Goal: Transaction & Acquisition: Subscribe to service/newsletter

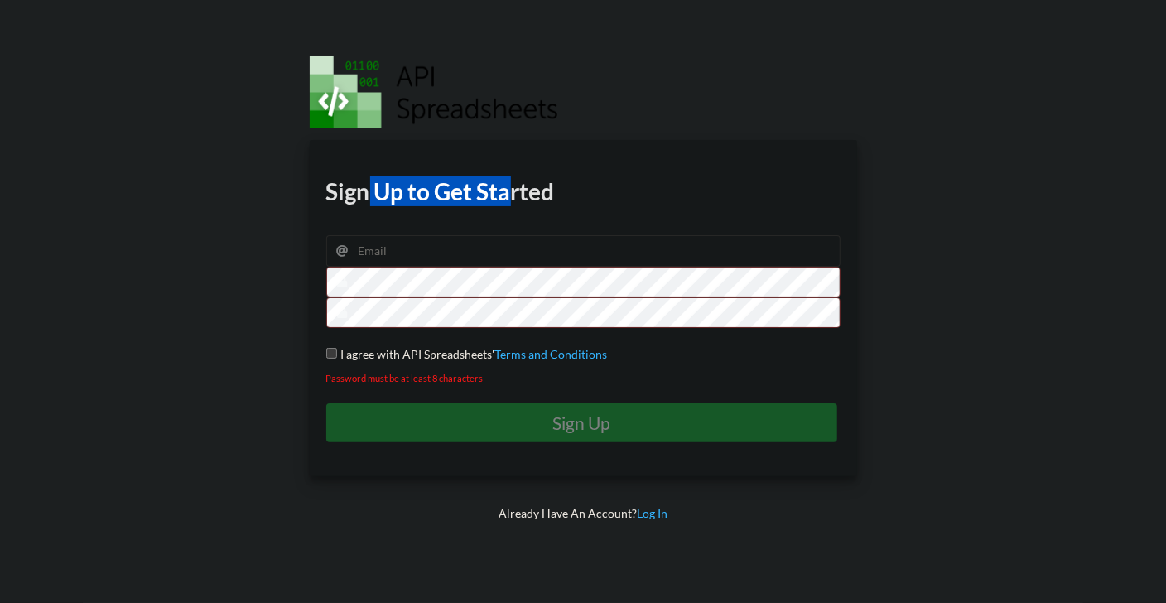
drag, startPoint x: 365, startPoint y: 184, endPoint x: 475, endPoint y: 200, distance: 111.2
click at [505, 195] on h1 "Sign Up to Get Started" at bounding box center [583, 191] width 514 height 30
click at [463, 199] on h1 "Sign Up to Get Started" at bounding box center [583, 191] width 514 height 30
drag, startPoint x: 387, startPoint y: 243, endPoint x: 476, endPoint y: 249, distance: 89.7
click at [388, 243] on input "email" at bounding box center [583, 250] width 514 height 31
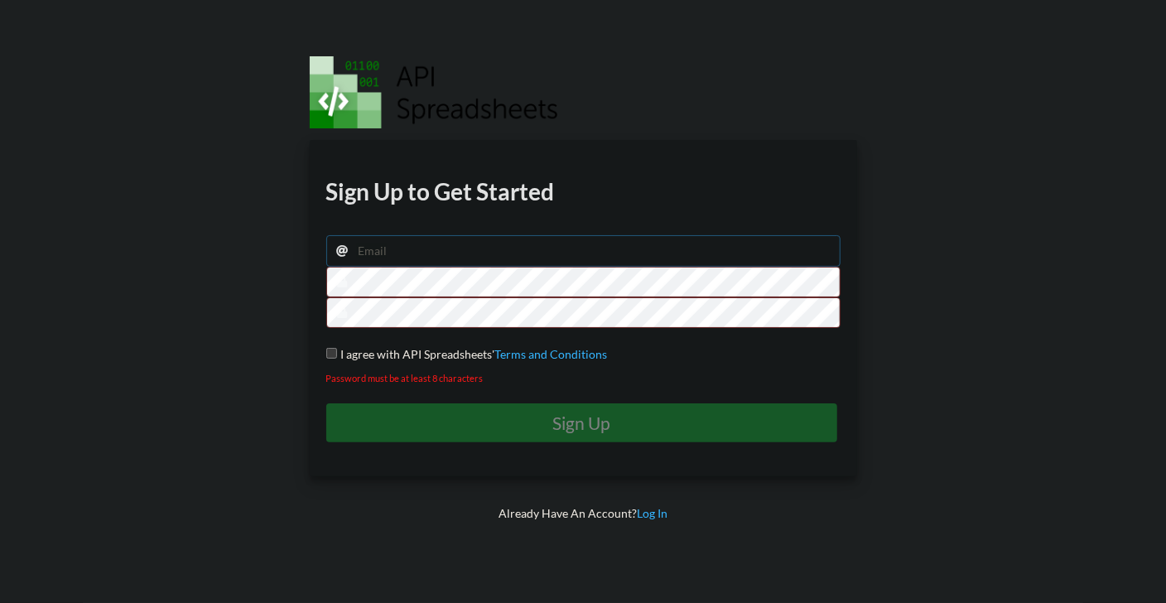
click at [410, 253] on input "email" at bounding box center [583, 250] width 514 height 31
drag, startPoint x: 472, startPoint y: 192, endPoint x: 494, endPoint y: 192, distance: 21.5
click at [501, 187] on h1 "Sign Up to Get Started" at bounding box center [583, 191] width 514 height 30
click at [494, 192] on h1 "Sign Up to Get Started" at bounding box center [583, 191] width 514 height 30
drag, startPoint x: 347, startPoint y: 180, endPoint x: 379, endPoint y: 201, distance: 38.8
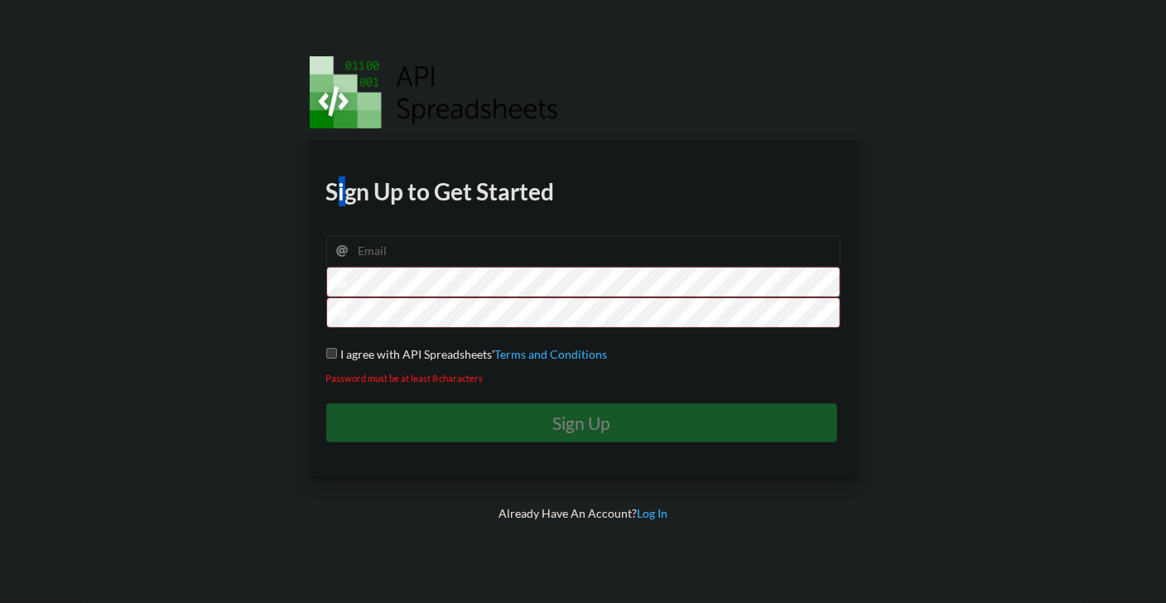
click at [340, 188] on h1 "Sign Up to Get Started" at bounding box center [583, 191] width 514 height 30
click at [409, 201] on h1 "Sign Up to Get Started" at bounding box center [583, 191] width 514 height 30
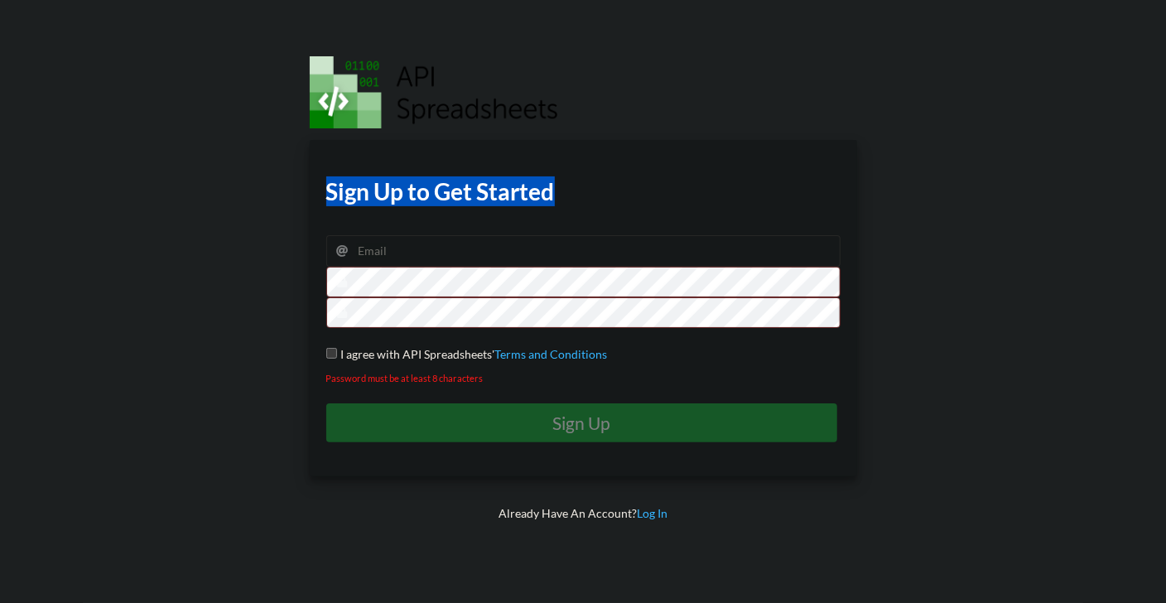
drag, startPoint x: 324, startPoint y: 195, endPoint x: 570, endPoint y: 192, distance: 245.9
click at [570, 192] on div "Download hidden Download hidden Download hidden Download hidden Sign Up to Get …" at bounding box center [583, 308] width 547 height 336
click at [570, 192] on h1 "Sign Up to Get Started" at bounding box center [583, 191] width 514 height 30
drag, startPoint x: 405, startPoint y: 192, endPoint x: 500, endPoint y: 188, distance: 95.3
click at [477, 189] on h1 "Sign Up to Get Started" at bounding box center [583, 191] width 514 height 30
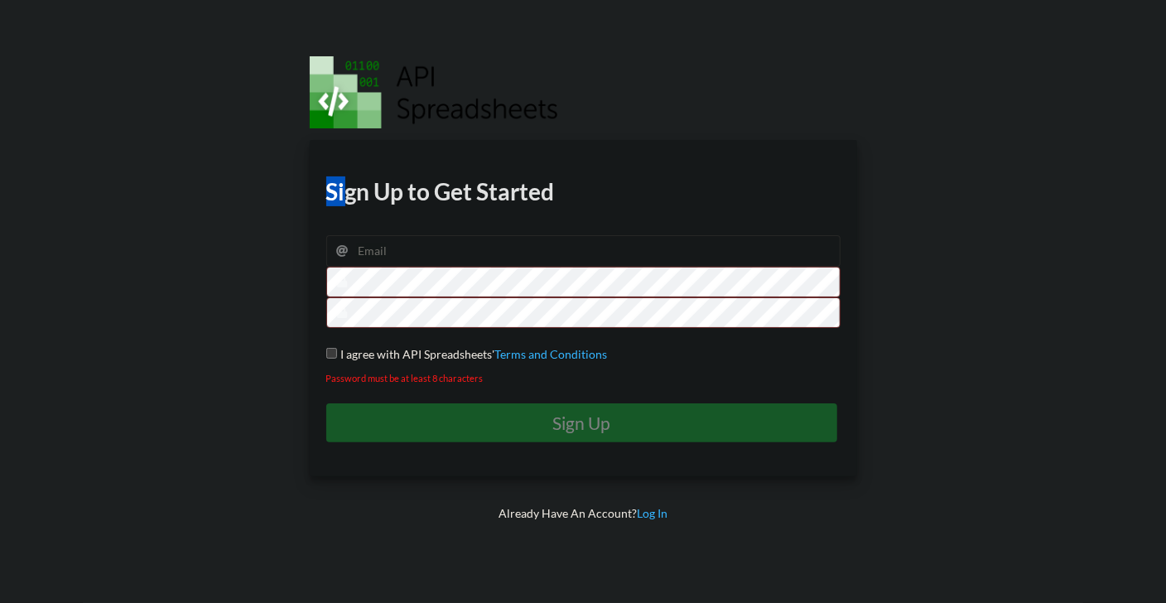
drag, startPoint x: 369, startPoint y: 201, endPoint x: 498, endPoint y: 208, distance: 128.5
click at [491, 208] on div "Download hidden Download hidden Download hidden Download hidden Sign Up to Get …" at bounding box center [583, 308] width 547 height 336
click at [523, 208] on div "Download hidden Download hidden Download hidden Download hidden Sign Up to Get …" at bounding box center [583, 308] width 547 height 336
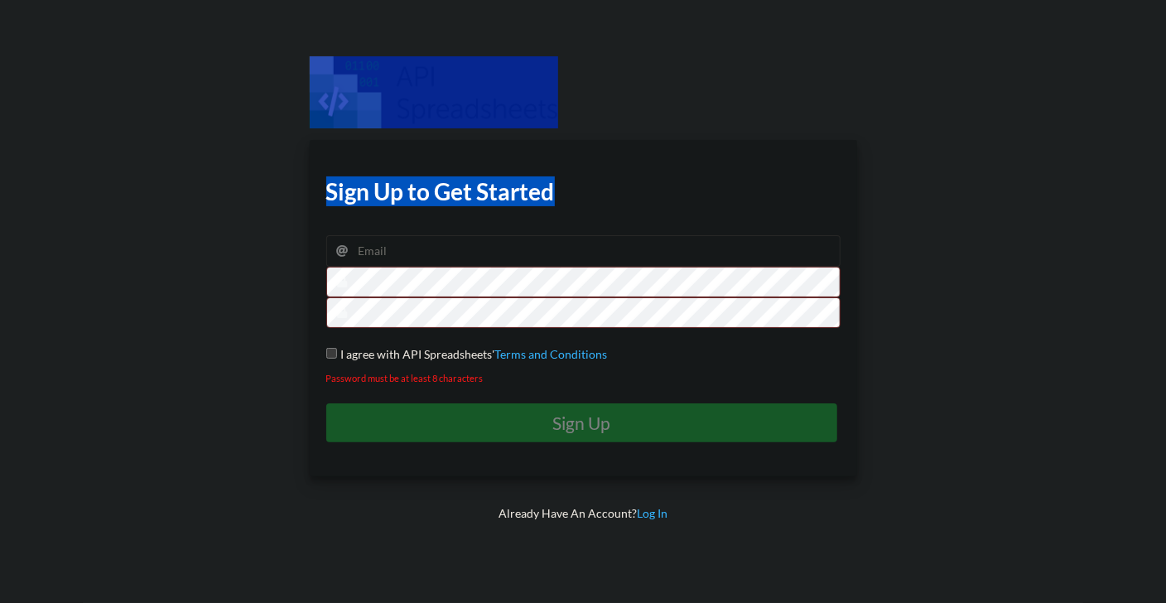
drag, startPoint x: 582, startPoint y: 200, endPoint x: 498, endPoint y: 182, distance: 86.2
click at [383, 68] on div "Download hidden Download hidden Download hidden Download hidden Sign Up to Get …" at bounding box center [583, 301] width 595 height 603
click at [503, 188] on h1 "Sign Up to Get Started" at bounding box center [583, 191] width 514 height 30
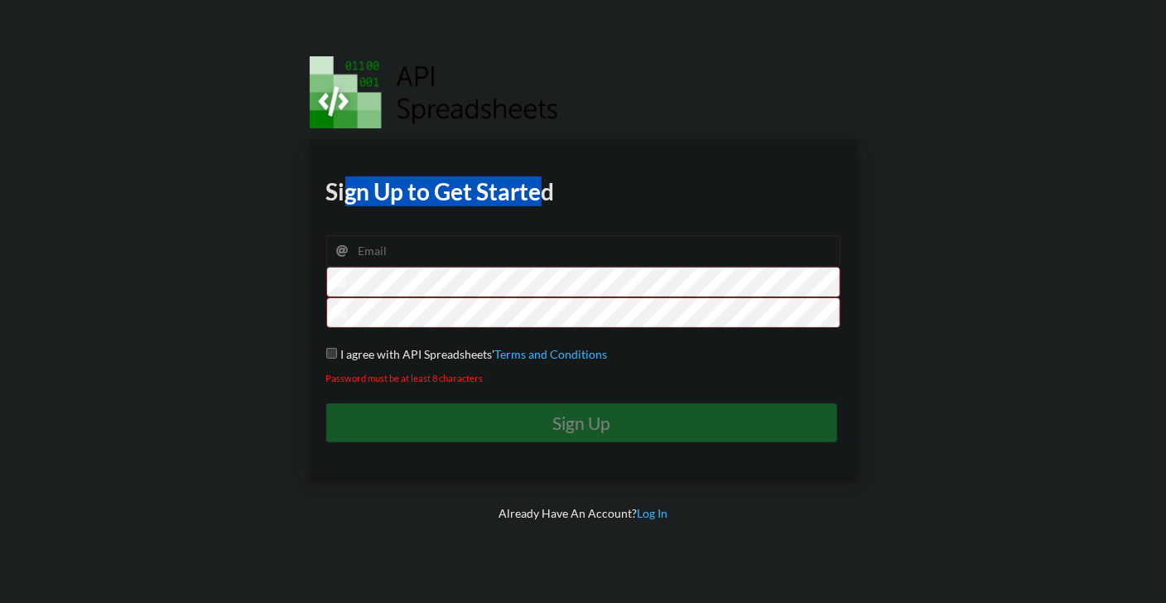
drag, startPoint x: 346, startPoint y: 196, endPoint x: 548, endPoint y: 199, distance: 202.1
click at [547, 197] on h1 "Sign Up to Get Started" at bounding box center [583, 191] width 514 height 30
click at [548, 199] on h1 "Sign Up to Get Started" at bounding box center [583, 191] width 514 height 30
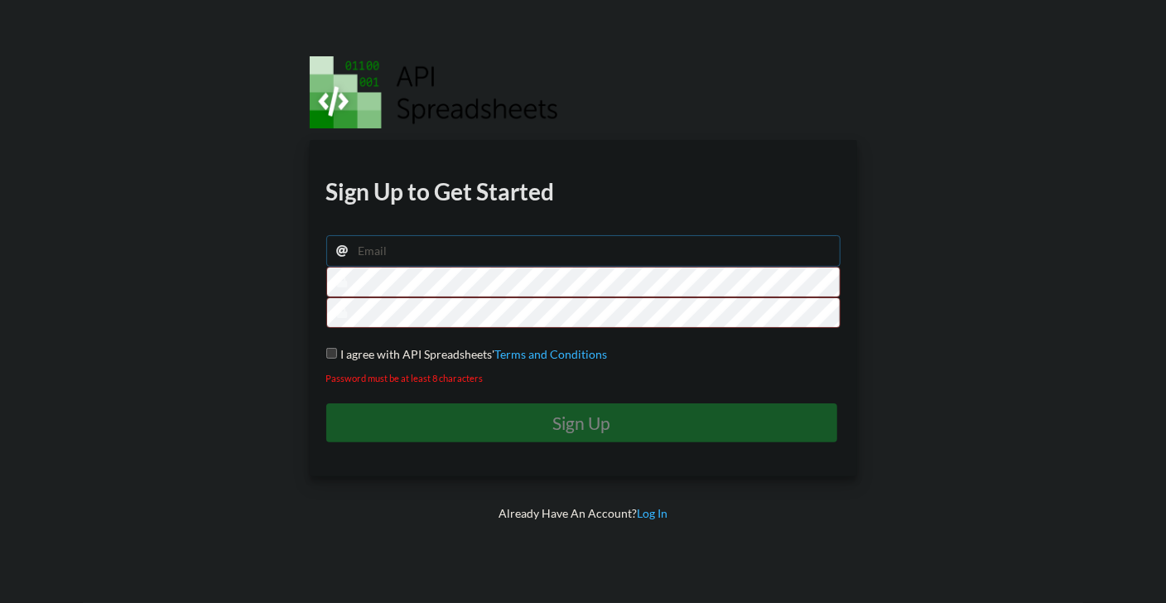
drag, startPoint x: 421, startPoint y: 262, endPoint x: 460, endPoint y: 247, distance: 41.7
click at [421, 261] on input "email" at bounding box center [583, 250] width 514 height 31
drag, startPoint x: 325, startPoint y: 358, endPoint x: 503, endPoint y: 356, distance: 178.9
click at [347, 358] on div "Download hidden Download hidden Download hidden Download hidden Sign Up to Get …" at bounding box center [583, 308] width 547 height 336
drag, startPoint x: 407, startPoint y: 246, endPoint x: 474, endPoint y: 262, distance: 68.9
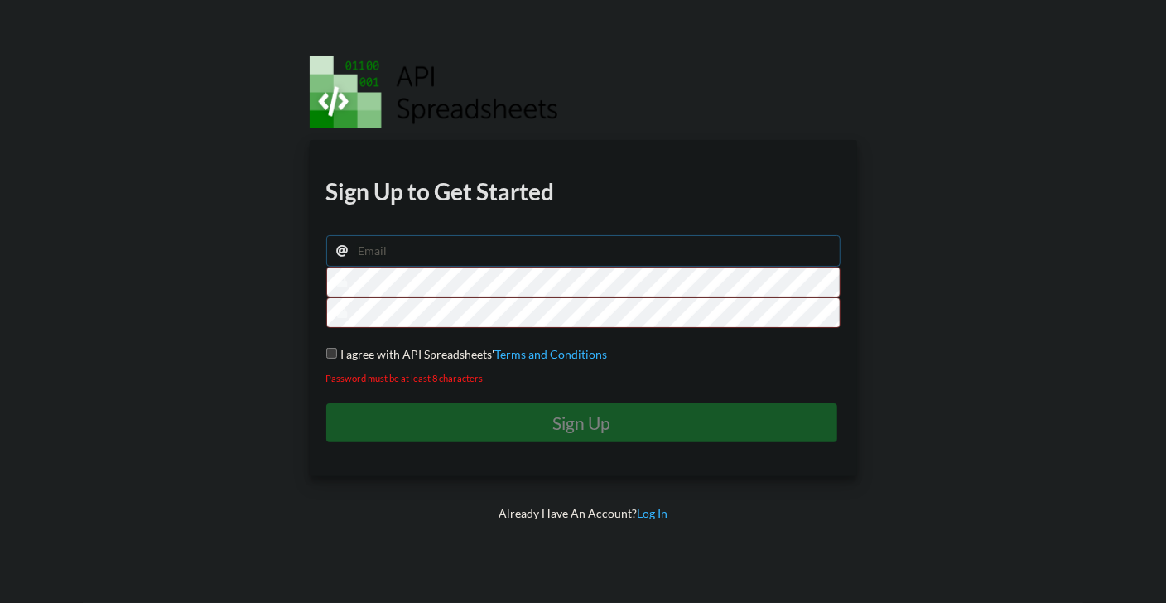
click at [415, 246] on input "email" at bounding box center [583, 250] width 514 height 31
type input "joegodindata@gmail.com"
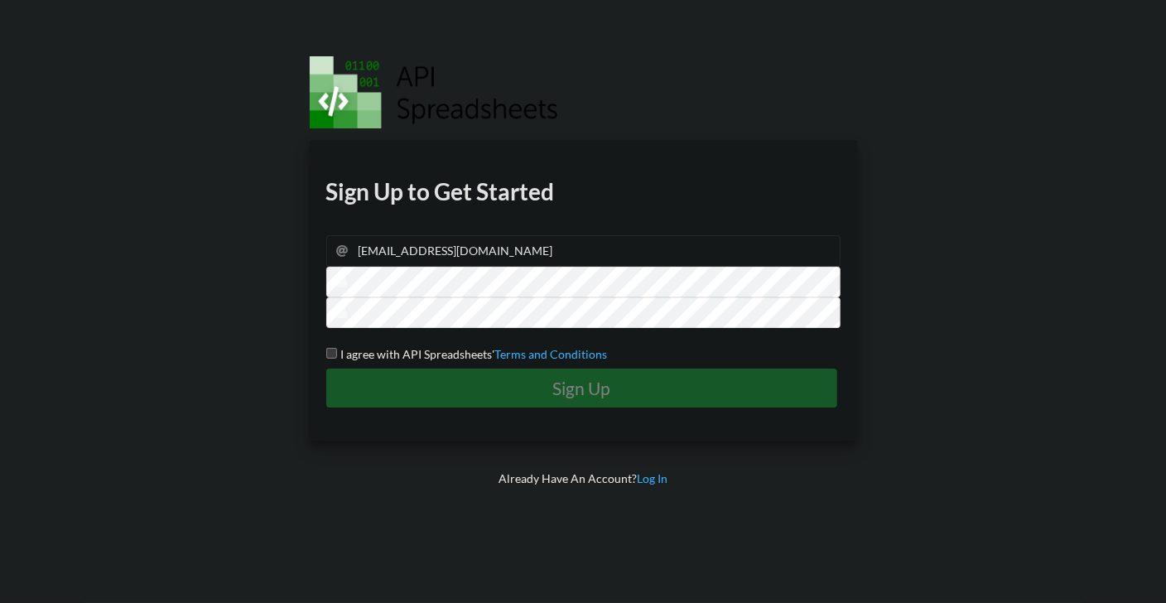
click at [325, 353] on div "Download hidden Download hidden Download hidden Download hidden Sign Up to Get …" at bounding box center [583, 290] width 547 height 301
click at [333, 350] on input "I agree with API Spreadsheets' Terms and Conditions" at bounding box center [331, 353] width 11 height 11
checkbox input "true"
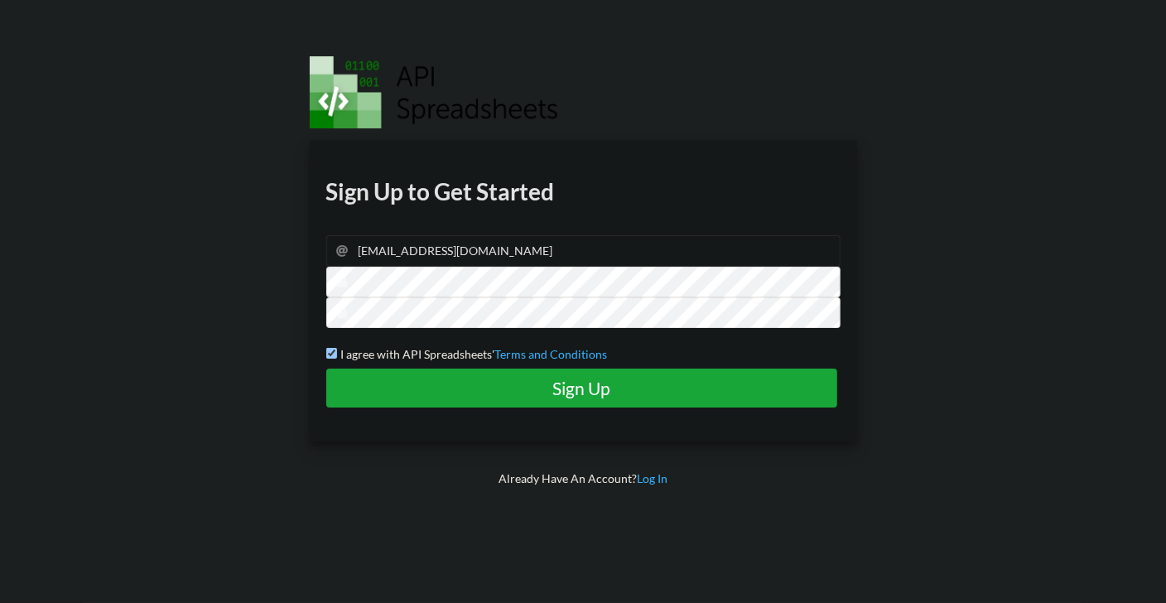
drag, startPoint x: 1100, startPoint y: 375, endPoint x: 965, endPoint y: 304, distance: 152.6
click at [1100, 374] on div at bounding box center [1030, 301] width 298 height 603
drag, startPoint x: 495, startPoint y: 188, endPoint x: 436, endPoint y: 209, distance: 62.6
click at [429, 205] on div "Download hidden Download hidden Download hidden Download hidden Sign Up to Get …" at bounding box center [583, 290] width 547 height 301
click at [485, 195] on h1 "Sign Up to Get Started" at bounding box center [583, 191] width 514 height 30
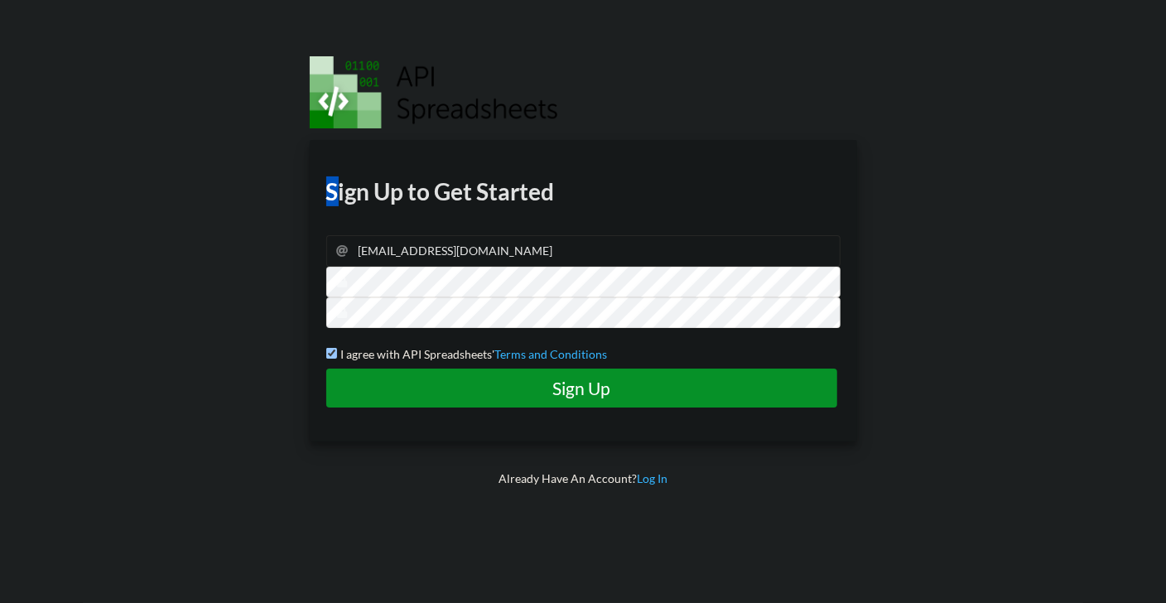
click at [630, 381] on h4 "Sign Up" at bounding box center [582, 388] width 477 height 21
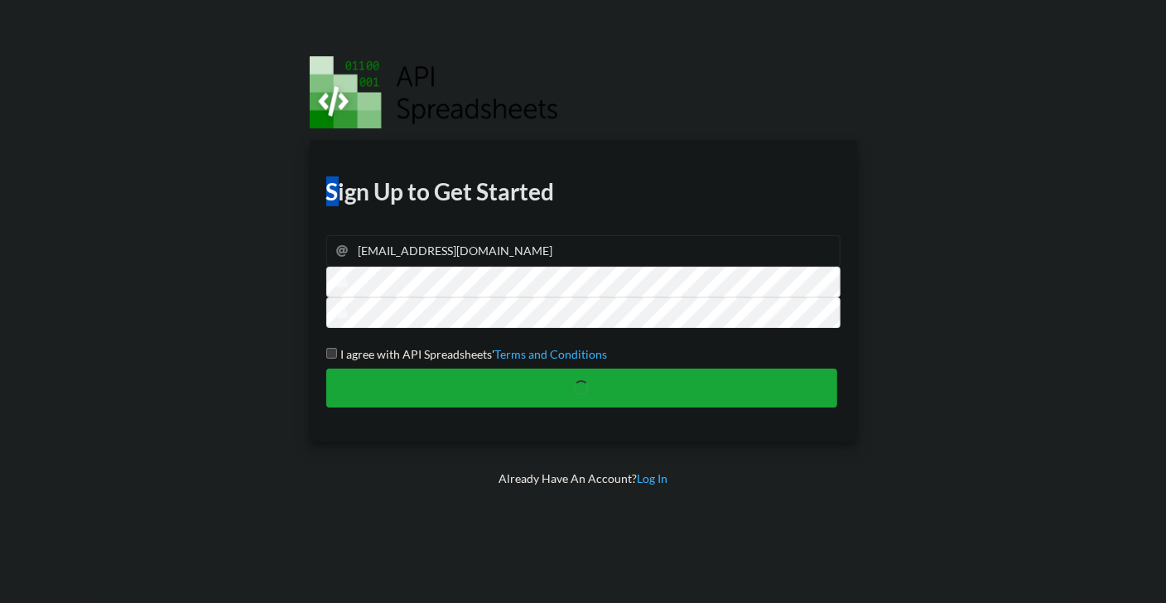
checkbox input "false"
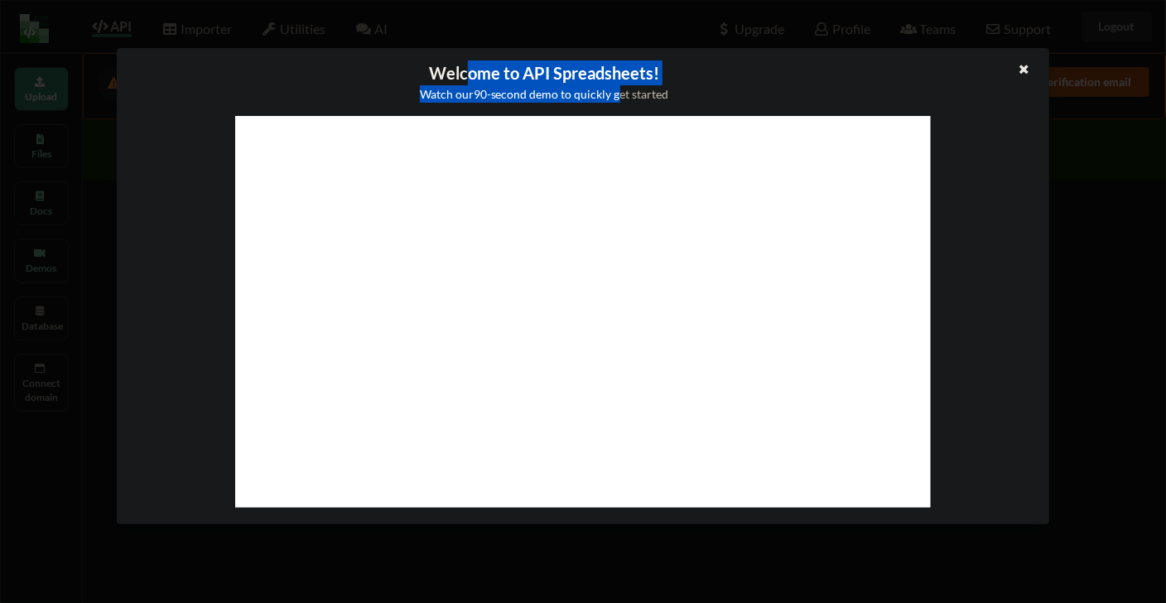
drag, startPoint x: 471, startPoint y: 80, endPoint x: 619, endPoint y: 92, distance: 148.7
click at [620, 92] on div "Welcome to API Spreadsheets! Watch our 90 -second demo to quickly get started" at bounding box center [544, 81] width 829 height 42
click at [620, 89] on div "Watch our 90 -second demo to quickly get started" at bounding box center [544, 93] width 829 height 17
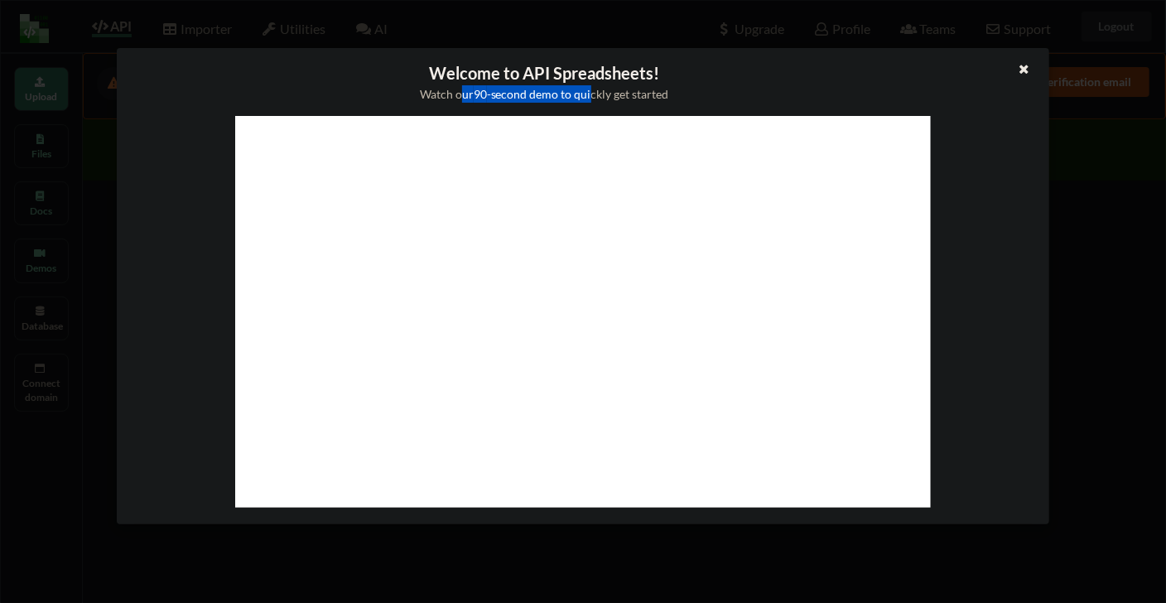
drag, startPoint x: 490, startPoint y: 95, endPoint x: 600, endPoint y: 95, distance: 110.1
click at [597, 95] on div "Watch our 90 -second demo to quickly get started" at bounding box center [544, 93] width 829 height 17
drag, startPoint x: 523, startPoint y: 73, endPoint x: 590, endPoint y: 98, distance: 70.7
click at [619, 83] on div "Welcome to API Spreadsheets! Watch our 90 -second demo to quickly get started" at bounding box center [544, 81] width 829 height 42
click at [590, 99] on div "Watch our 90 -second demo to quickly get started" at bounding box center [544, 93] width 829 height 17
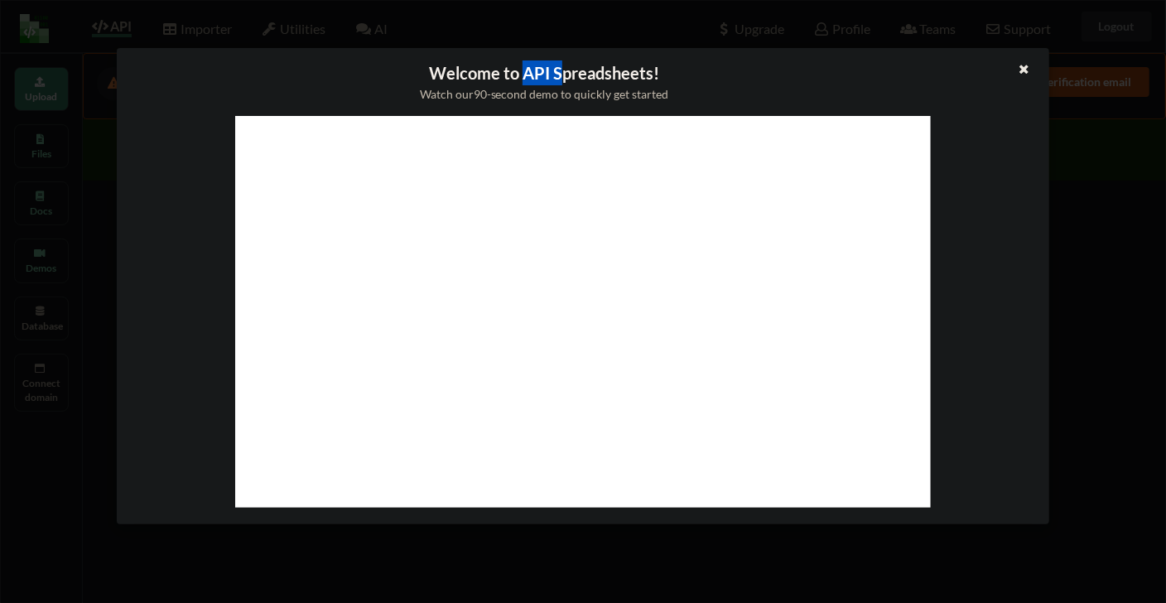
click at [561, 72] on div "Welcome to API Spreadsheets! Watch our 90 -second demo to quickly get started" at bounding box center [544, 81] width 829 height 42
click at [542, 68] on div "Welcome to API Spreadsheets! Watch our 90 -second demo to quickly get started" at bounding box center [544, 81] width 829 height 42
drag, startPoint x: 982, startPoint y: 237, endPoint x: 1009, endPoint y: 94, distance: 145.0
click at [982, 231] on div at bounding box center [583, 314] width 906 height 396
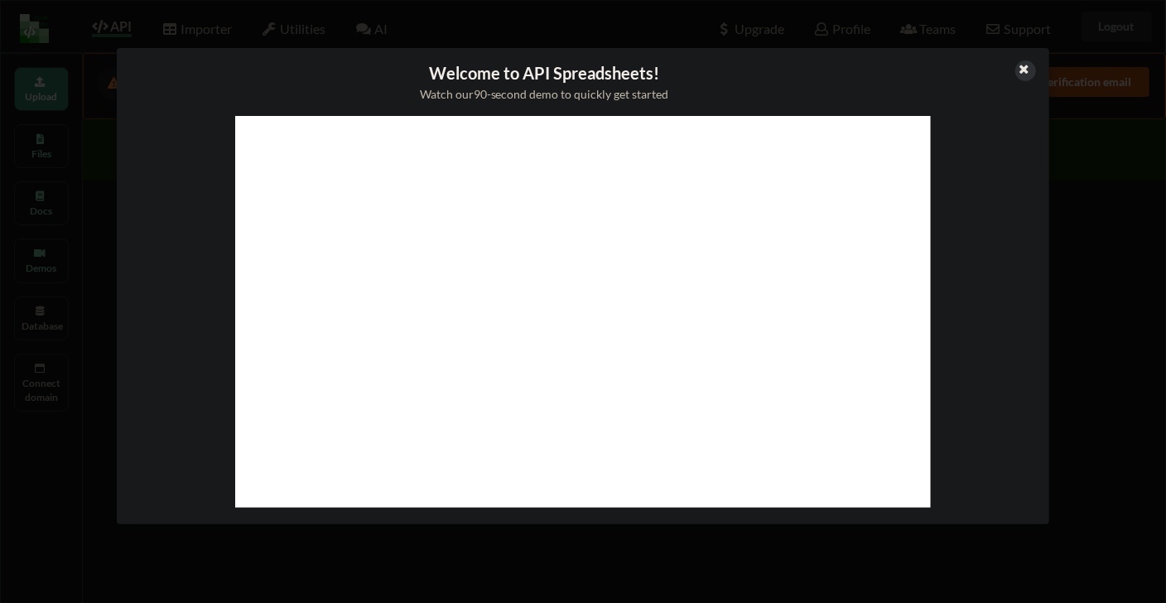
click at [1023, 71] on icon at bounding box center [1025, 67] width 14 height 12
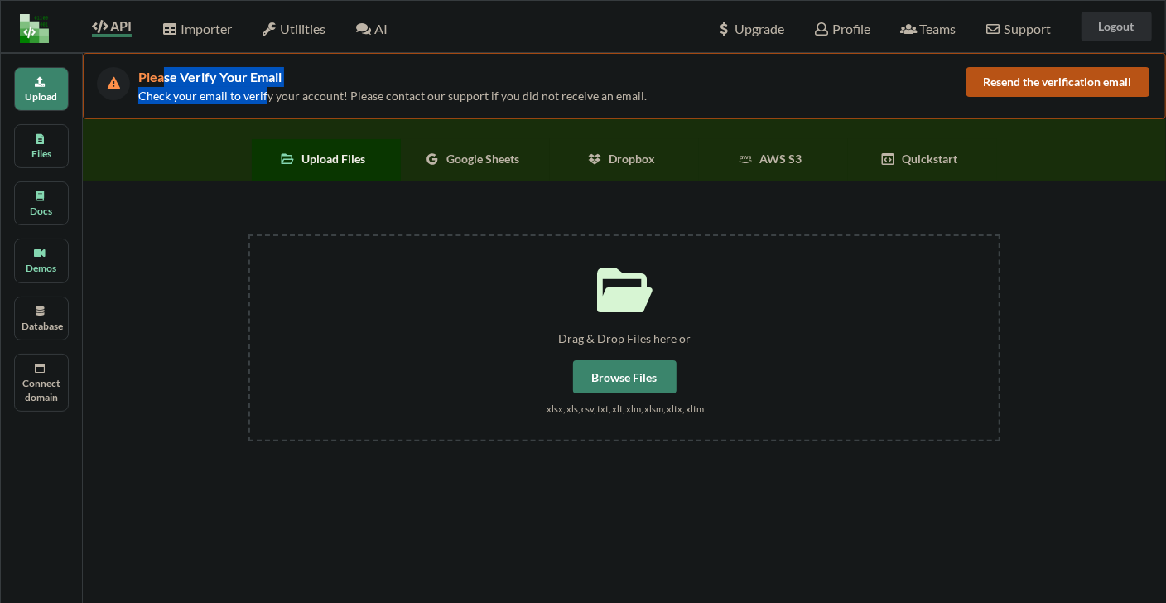
drag, startPoint x: 164, startPoint y: 80, endPoint x: 271, endPoint y: 89, distance: 107.1
click at [269, 88] on div "Please Verify Your Email Check your email to verify your account! Please contac…" at bounding box center [552, 86] width 828 height 38
click at [276, 89] on span "Check your email to verify your account! Please contact our support if you did …" at bounding box center [392, 96] width 508 height 14
click at [994, 87] on button "Resend the verification email" at bounding box center [1057, 82] width 183 height 30
drag, startPoint x: 178, startPoint y: 71, endPoint x: 332, endPoint y: 96, distance: 156.0
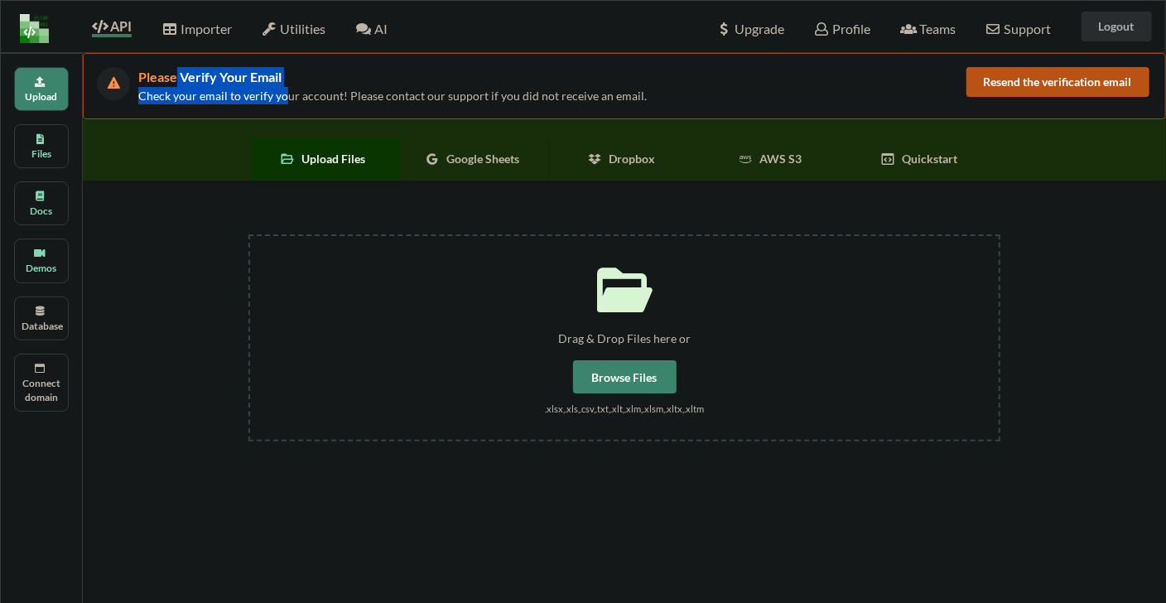
click at [309, 95] on div "Please Verify Your Email Check your email to verify your account! Please contac…" at bounding box center [552, 86] width 828 height 38
click at [398, 94] on span "Check your email to verify your account! Please contact our support if you did …" at bounding box center [392, 96] width 508 height 14
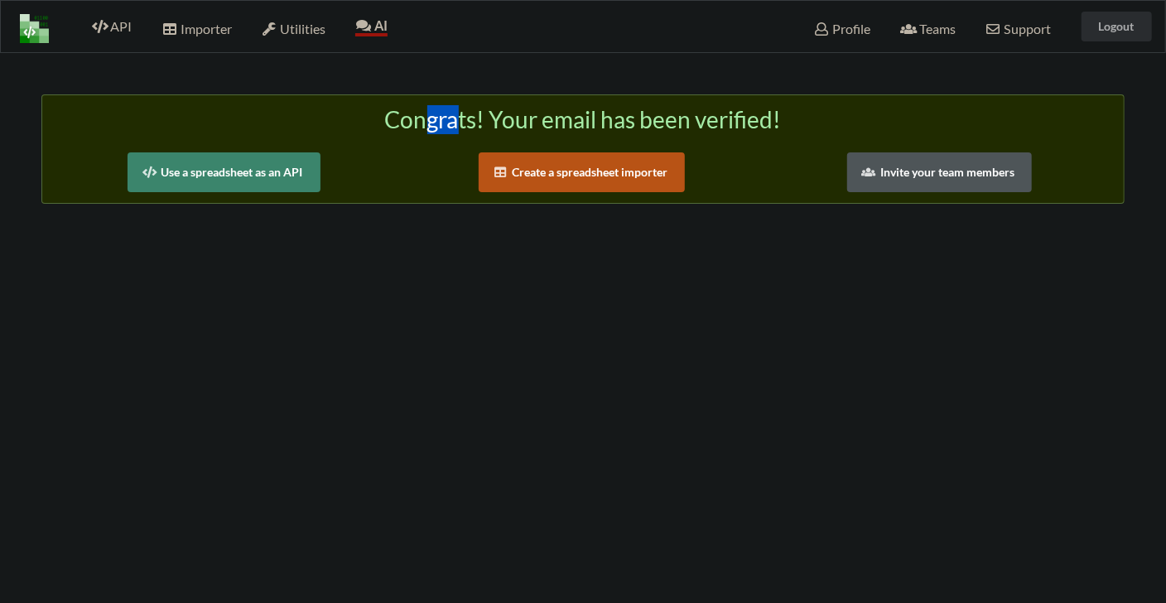
drag, startPoint x: 421, startPoint y: 121, endPoint x: 648, endPoint y: 106, distance: 228.2
click at [550, 117] on h2 "Congrats! Your email has been verified!" at bounding box center [583, 126] width 1048 height 41
drag, startPoint x: 648, startPoint y: 114, endPoint x: 490, endPoint y: 139, distance: 159.3
click at [630, 115] on h2 "Congrats! Your email has been verified!" at bounding box center [583, 126] width 1048 height 41
click at [518, 111] on h2 "Congrats! Your email has been verified!" at bounding box center [583, 126] width 1048 height 41
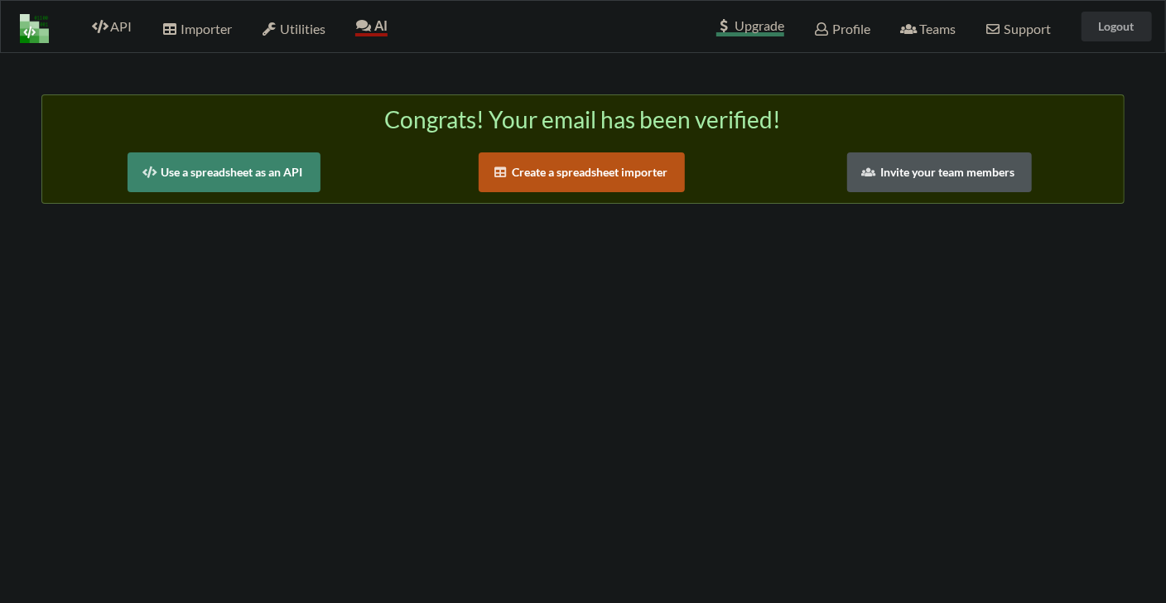
drag, startPoint x: 751, startPoint y: 30, endPoint x: 741, endPoint y: 22, distance: 12.9
click at [741, 22] on span "Upgrade" at bounding box center [750, 27] width 68 height 17
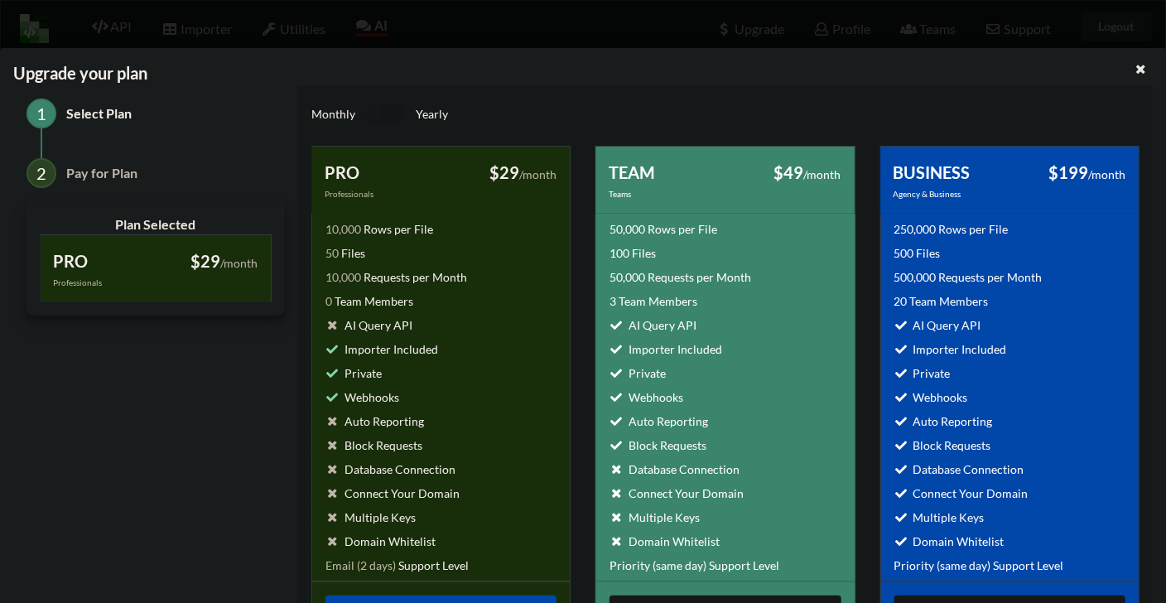
click at [156, 355] on div "1 Select Plan 2 Pay for Plan Plan Selected PRO Professionals $29 /month billed …" at bounding box center [155, 368] width 285 height 567
click at [399, 224] on div "10,000 Rows per File" at bounding box center [379, 228] width 108 height 17
click at [388, 238] on div "50 Files" at bounding box center [440, 250] width 259 height 24
drag, startPoint x: 351, startPoint y: 234, endPoint x: 432, endPoint y: 234, distance: 81.2
click at [432, 234] on div "10,000 Rows per File" at bounding box center [440, 226] width 259 height 24
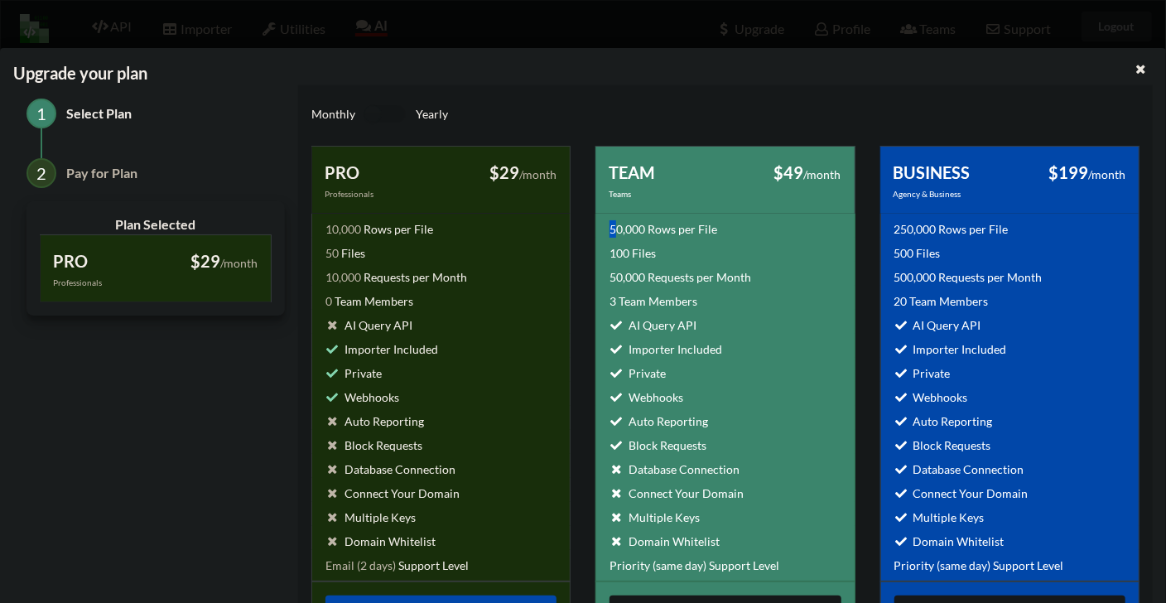
drag, startPoint x: 599, startPoint y: 227, endPoint x: 862, endPoint y: 229, distance: 263.3
click at [629, 229] on div "50,000 Rows per File" at bounding box center [724, 226] width 259 height 24
drag, startPoint x: 879, startPoint y: 223, endPoint x: 956, endPoint y: 224, distance: 77.0
click at [956, 224] on div "250,000 Rows per File" at bounding box center [1009, 226] width 259 height 24
drag, startPoint x: 909, startPoint y: 162, endPoint x: 1053, endPoint y: 166, distance: 144.1
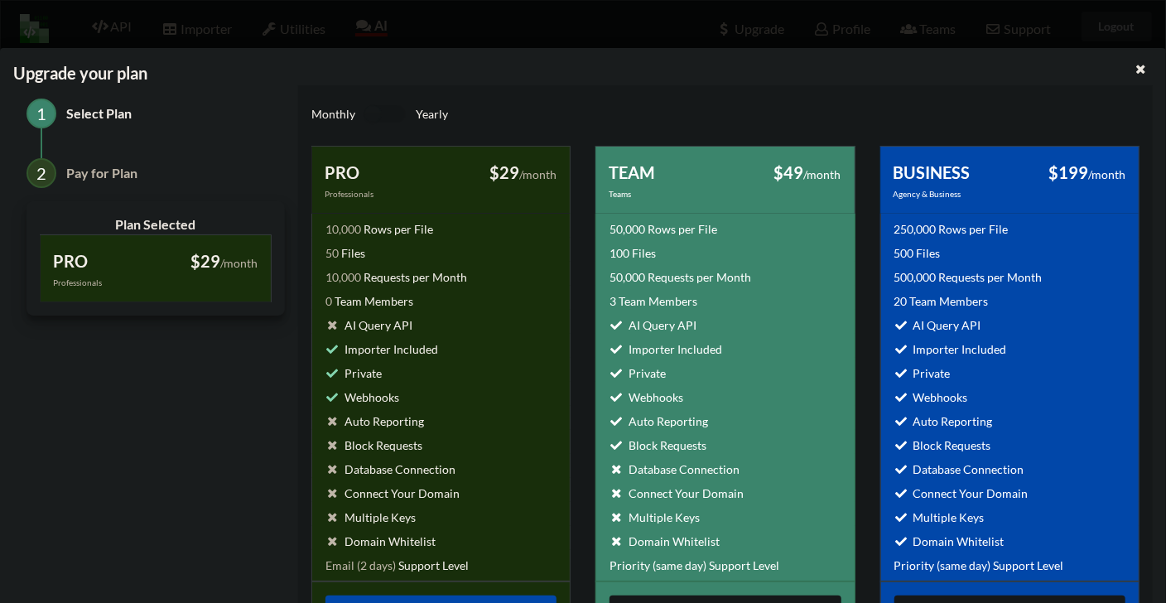
click at [924, 162] on div "BUSINESS" at bounding box center [951, 172] width 116 height 25
click at [917, 230] on span "250,000" at bounding box center [915, 229] width 42 height 14
drag, startPoint x: 888, startPoint y: 229, endPoint x: 1003, endPoint y: 227, distance: 115.1
click at [1005, 226] on div "250,000 Rows per File" at bounding box center [1009, 226] width 259 height 24
click at [948, 286] on div "20 Team Members" at bounding box center [1009, 298] width 259 height 24
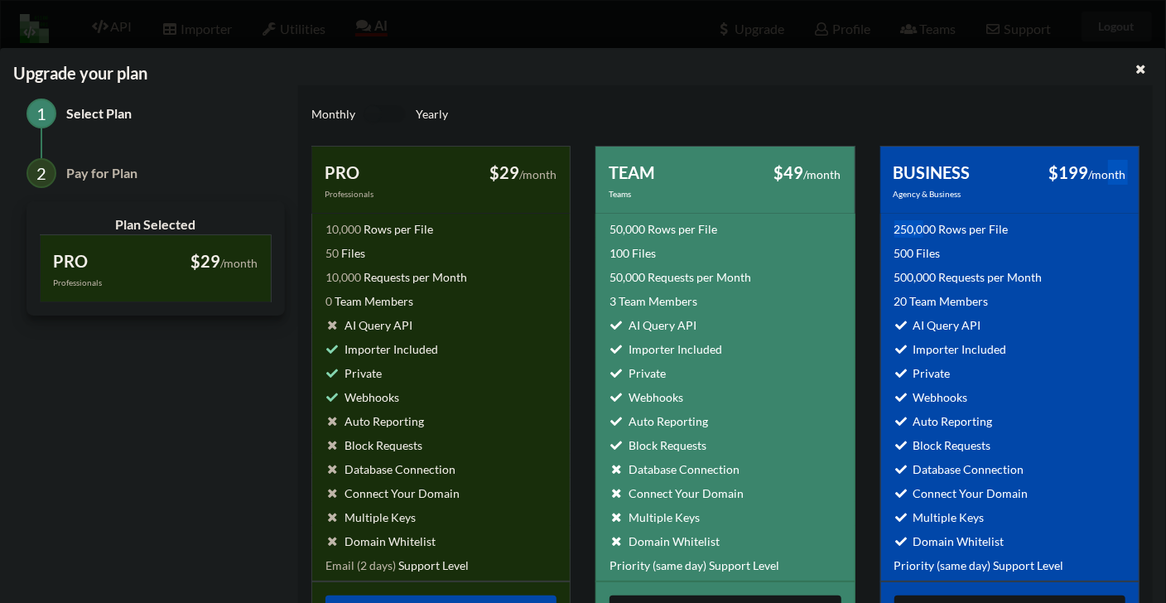
drag, startPoint x: 1079, startPoint y: 168, endPoint x: 982, endPoint y: 253, distance: 128.5
click at [921, 220] on div "BUSINESS Agency & Business $199 /month billed monthly 250,000 Rows per File 500…" at bounding box center [1009, 393] width 259 height 494
click at [983, 253] on div "500 Files" at bounding box center [1009, 250] width 259 height 24
drag, startPoint x: 909, startPoint y: 231, endPoint x: 960, endPoint y: 230, distance: 50.5
click at [941, 231] on div "250,000 Rows per File" at bounding box center [951, 228] width 114 height 17
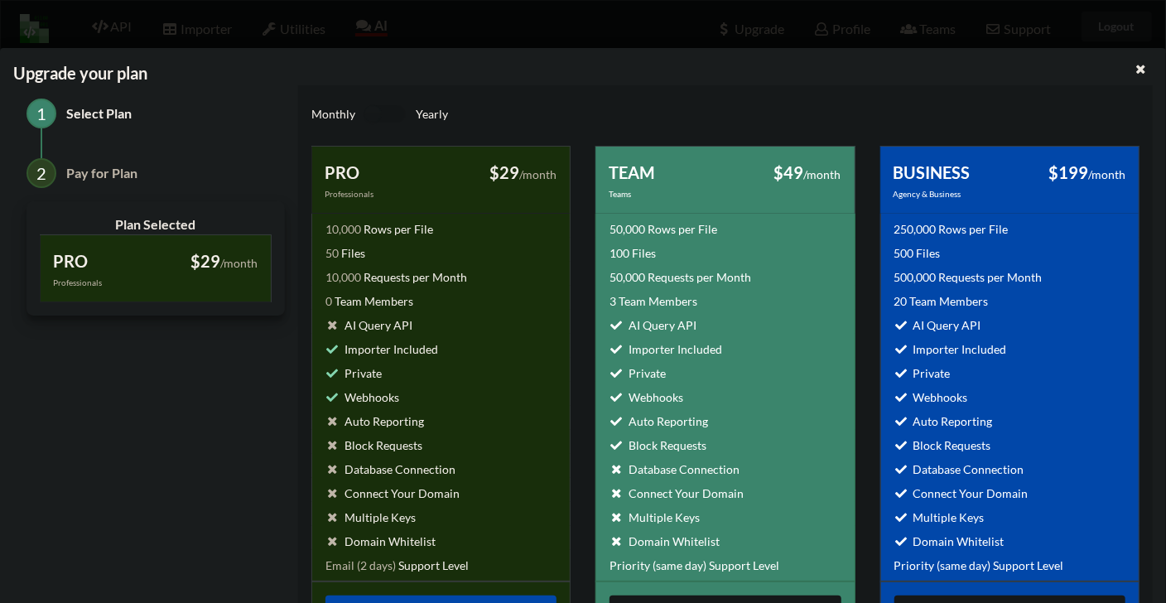
drag, startPoint x: 956, startPoint y: 293, endPoint x: 937, endPoint y: 280, distance: 22.5
click at [952, 288] on div "20 Team Members" at bounding box center [1009, 298] width 259 height 24
drag, startPoint x: 912, startPoint y: 229, endPoint x: 970, endPoint y: 283, distance: 79.1
click at [958, 283] on div "BUSINESS Agency & Business $199 /month billed monthly 250,000 Rows per File 500…" at bounding box center [1009, 393] width 259 height 494
click at [970, 283] on div "500,000 Requests per Month" at bounding box center [968, 276] width 148 height 17
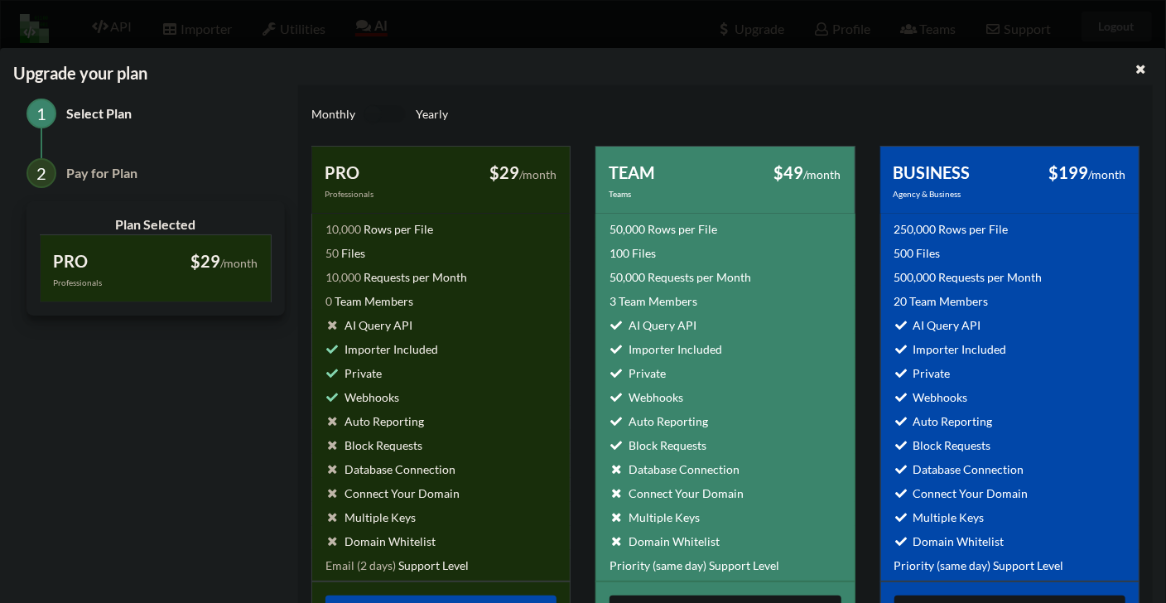
click at [902, 228] on span "250,000" at bounding box center [915, 229] width 42 height 14
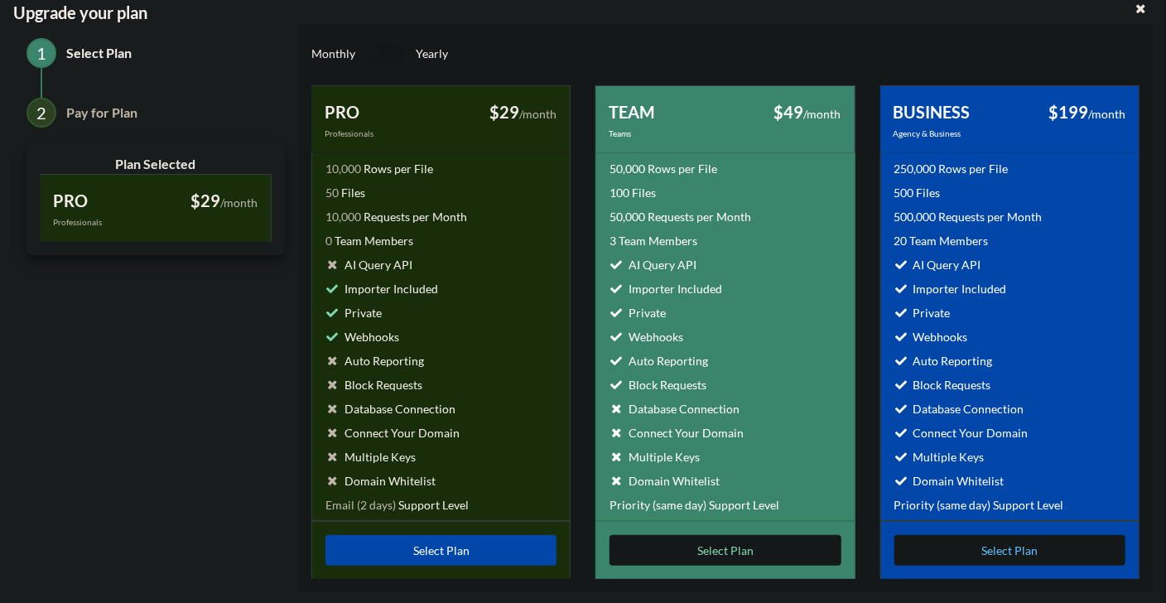
scroll to position [359, 0]
drag, startPoint x: 375, startPoint y: 228, endPoint x: 376, endPoint y: 203, distance: 24.9
click at [367, 175] on div "PRO Professionals $29 /month billed monthly 10,000 Rows per File 50 Files 10,00…" at bounding box center [440, 332] width 259 height 494
click at [394, 228] on div "0 Team Members" at bounding box center [440, 237] width 259 height 24
drag, startPoint x: 440, startPoint y: 216, endPoint x: 468, endPoint y: 253, distance: 46.0
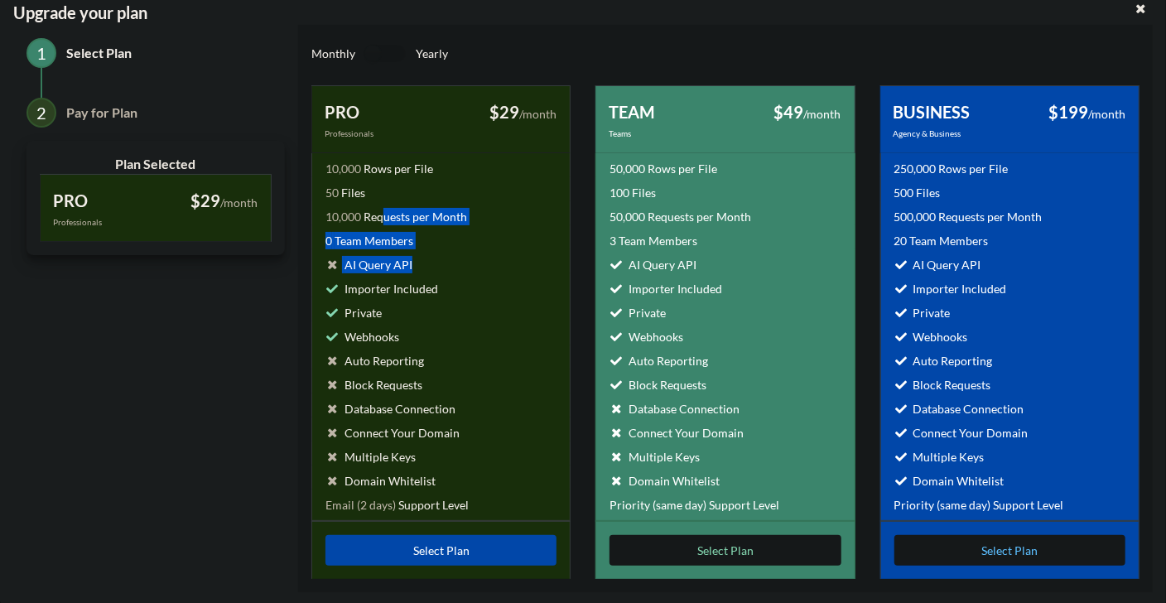
click at [468, 253] on div "PRO Professionals $29 /month billed monthly 10,000 Rows per File 50 Files 10,00…" at bounding box center [440, 332] width 259 height 494
drag, startPoint x: 490, startPoint y: 255, endPoint x: 450, endPoint y: 258, distance: 40.6
click at [489, 256] on div "AI Query API" at bounding box center [440, 261] width 259 height 24
click at [388, 259] on div "AI Query API" at bounding box center [368, 264] width 87 height 17
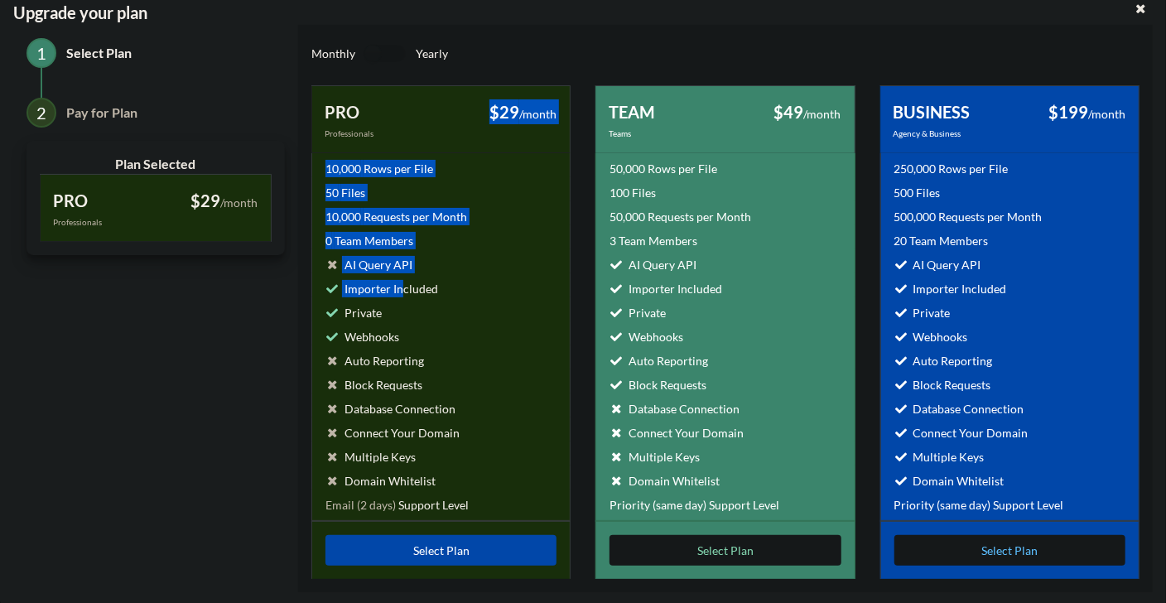
drag, startPoint x: 426, startPoint y: 162, endPoint x: 425, endPoint y: 305, distance: 142.4
click at [397, 298] on div "PRO Professionals $29 /month billed monthly 10,000 Rows per File 50 Files 10,00…" at bounding box center [440, 332] width 259 height 494
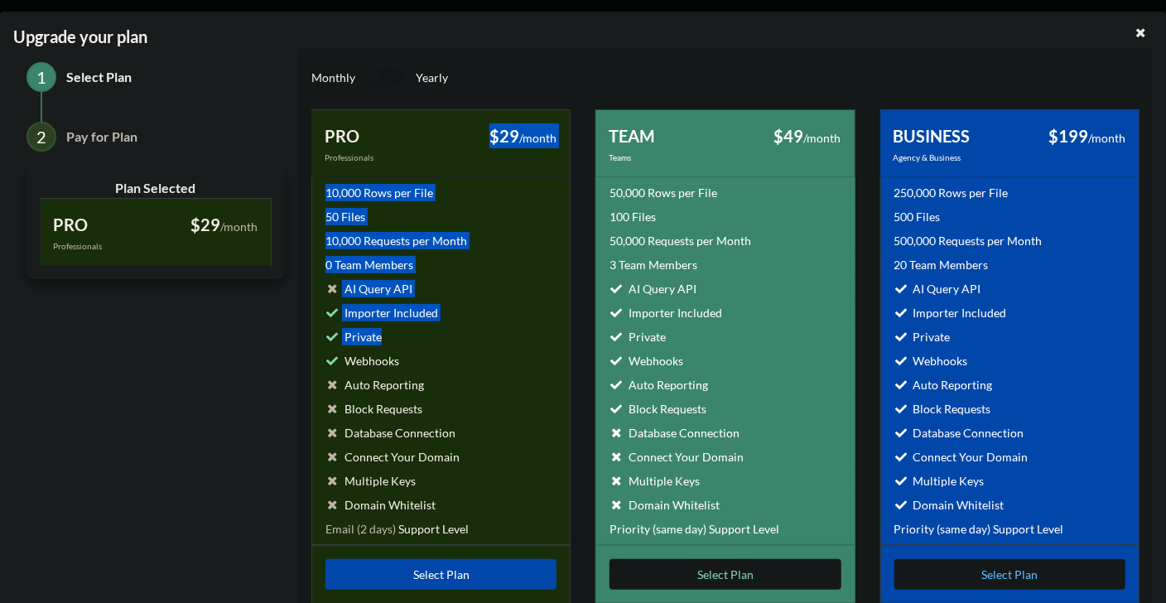
scroll to position [0, 0]
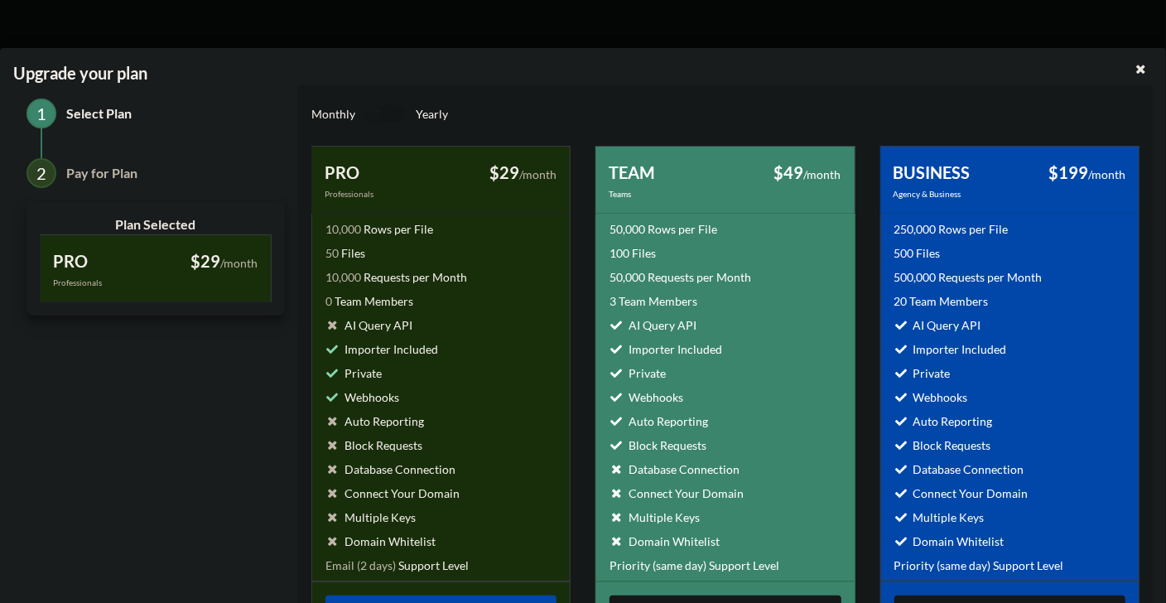
drag, startPoint x: 545, startPoint y: 56, endPoint x: 540, endPoint y: 29, distance: 27.8
click at [544, 57] on div "Upgrade your plan 1 Select Plan 2 Pay for Plan Plan Selected PRO Professionals …" at bounding box center [583, 356] width 1166 height 617
